Goal: Answer question/provide support: Share knowledge or assist other users

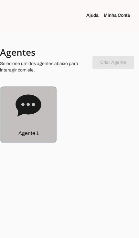
click at [28, 139] on div "Agente 1" at bounding box center [28, 133] width 55 height 18
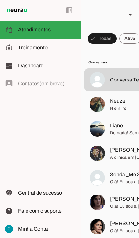
scroll to position [929, 0]
click at [120, 104] on span "Neuza" at bounding box center [117, 101] width 15 height 8
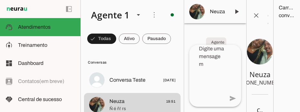
click at [138, 10] on span at bounding box center [236, 11] width 15 height 15
